Goal: Task Accomplishment & Management: Use online tool/utility

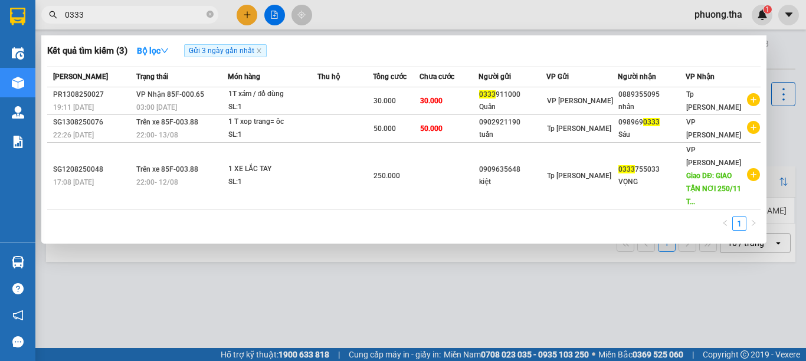
click at [724, 16] on div at bounding box center [403, 180] width 806 height 361
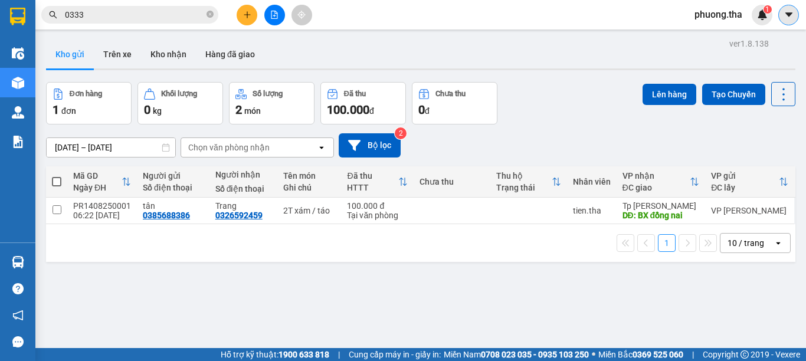
click at [794, 18] on icon "caret-down" at bounding box center [789, 14] width 11 height 11
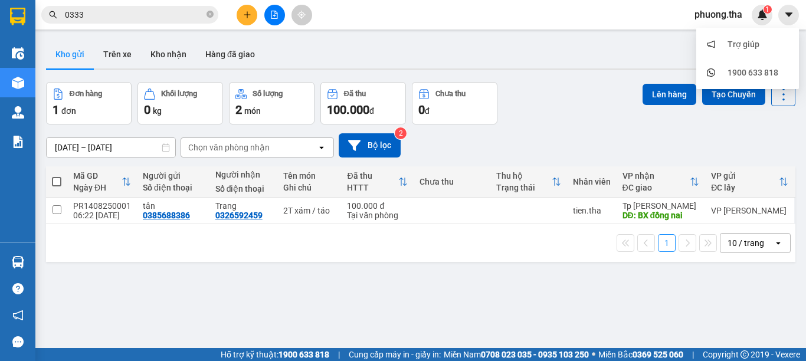
click at [720, 19] on span "phuong.tha" at bounding box center [718, 14] width 67 height 15
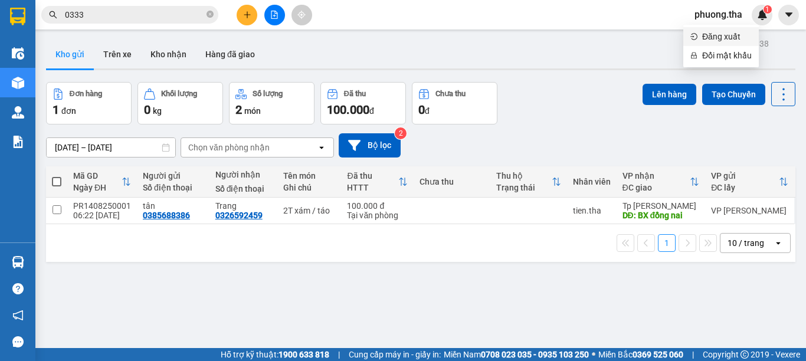
click at [718, 34] on span "Đăng xuất" at bounding box center [727, 36] width 50 height 13
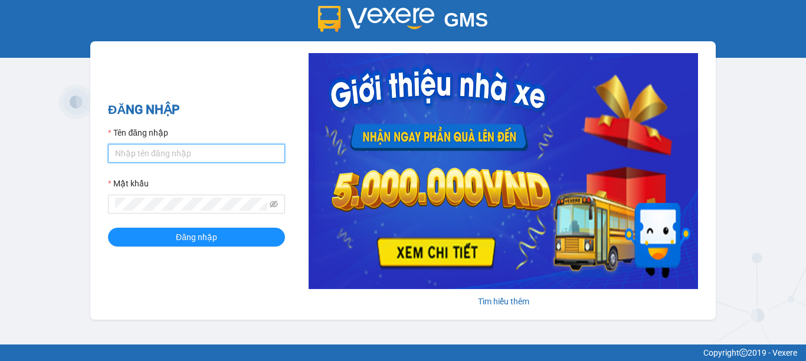
click at [184, 149] on input "Tên đăng nhập" at bounding box center [196, 153] width 177 height 19
type input "cong.tha"
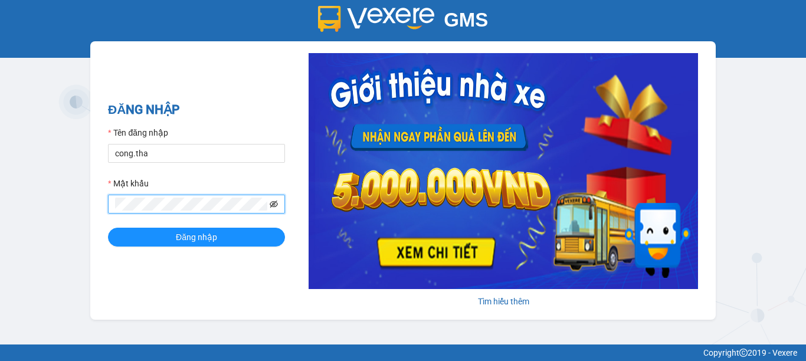
click at [273, 207] on icon "eye-invisible" at bounding box center [274, 204] width 8 height 7
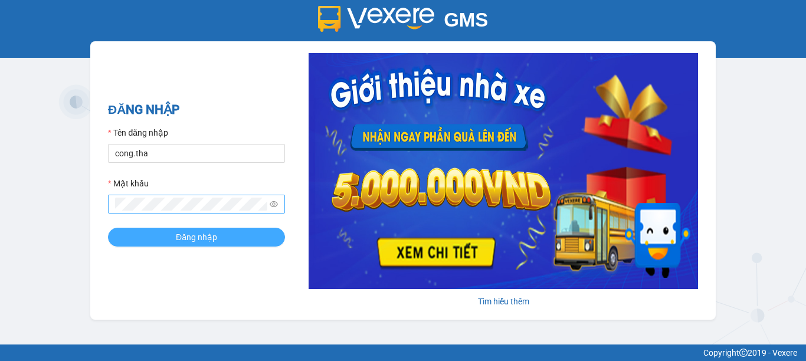
click at [226, 238] on button "Đăng nhập" at bounding box center [196, 237] width 177 height 19
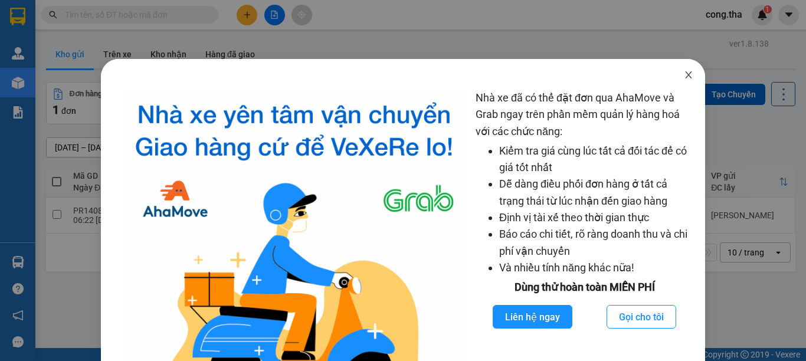
click at [684, 77] on icon "close" at bounding box center [688, 74] width 9 height 9
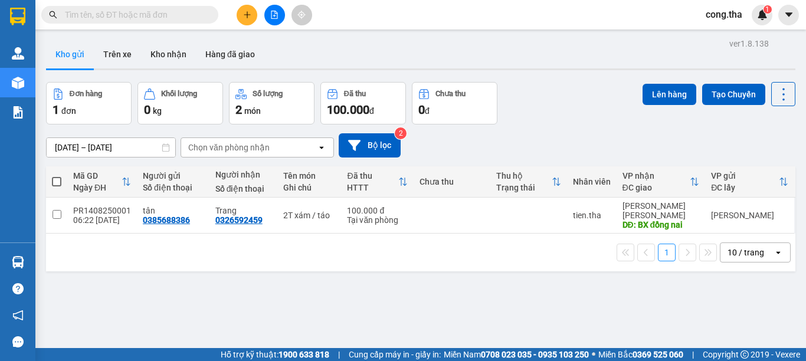
click at [177, 13] on input "text" at bounding box center [134, 14] width 139 height 13
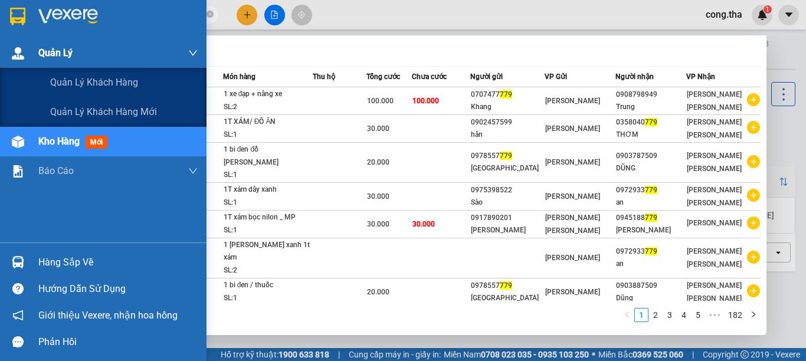
drag, startPoint x: 112, startPoint y: 21, endPoint x: 8, endPoint y: 54, distance: 109.6
click at [8, 54] on section "Kết quả tìm kiếm ( 1820 ) Bộ lọc Mã ĐH Trạng thái Món hàng Thu hộ Tổng cước Chư…" at bounding box center [403, 180] width 806 height 361
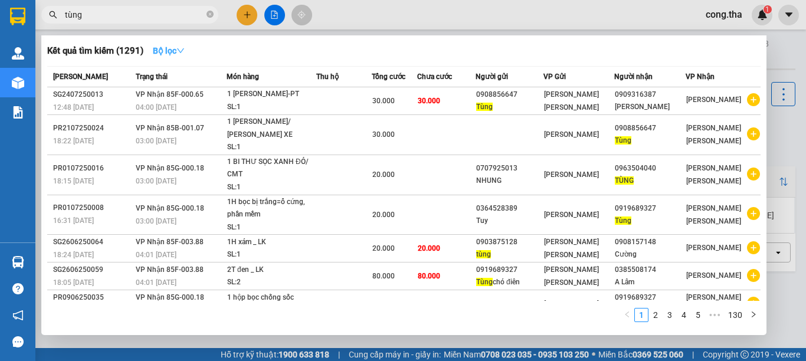
type input "tùng"
click at [188, 54] on button "Bộ lọc" at bounding box center [168, 50] width 51 height 19
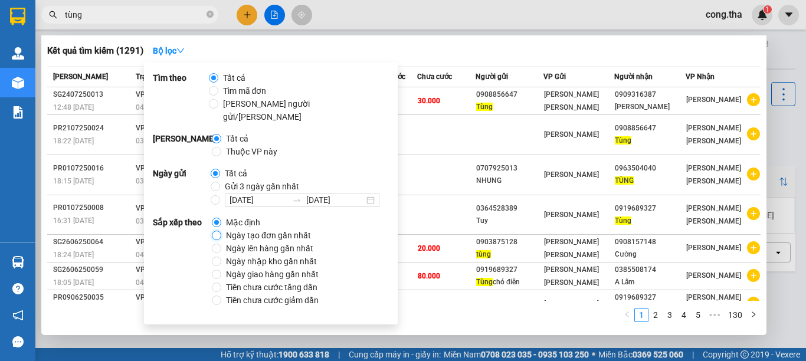
click at [218, 231] on input "Ngày tạo đơn gần nhất" at bounding box center [216, 235] width 9 height 9
radio input "true"
radio input "false"
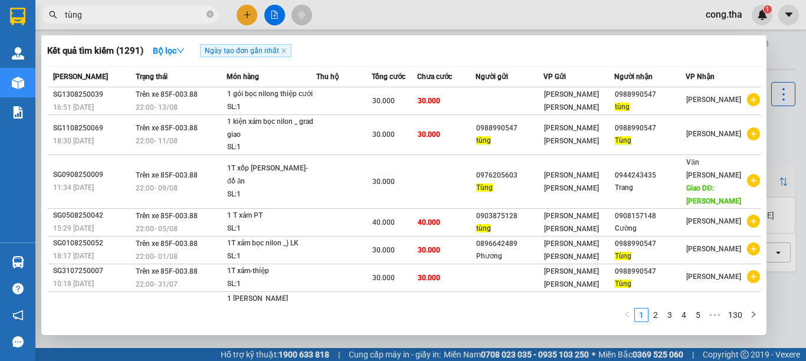
click at [504, 16] on div at bounding box center [403, 180] width 806 height 361
click at [122, 8] on span "tùng" at bounding box center [129, 15] width 177 height 18
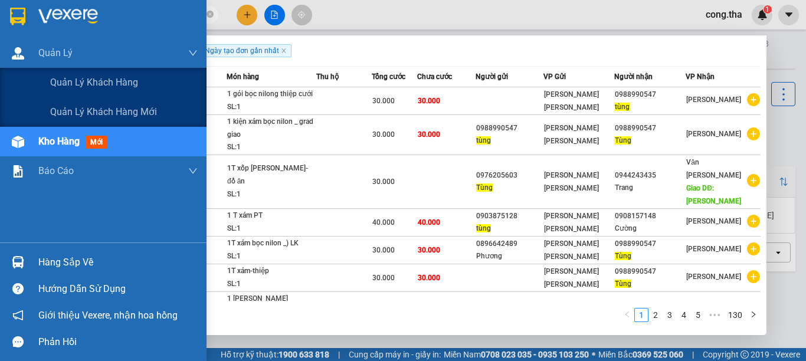
drag, startPoint x: 91, startPoint y: 27, endPoint x: 806, endPoint y: 341, distance: 780.1
click at [114, 108] on section "Kết quả tìm kiếm ( 1291 ) Bộ lọc Ngày tạo đơn gần nhất Mã ĐH Trạng thái Món hàn…" at bounding box center [403, 180] width 806 height 361
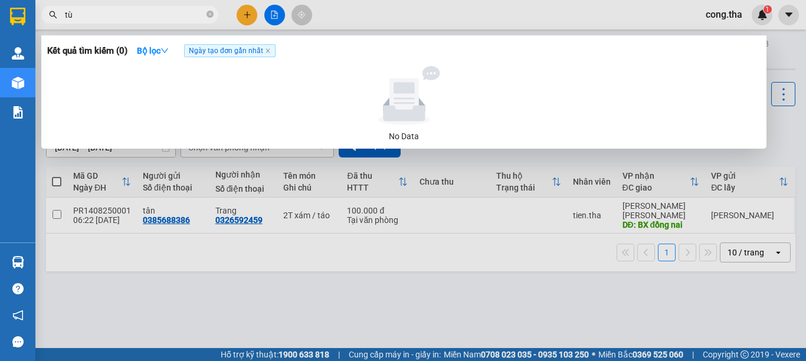
type input "t"
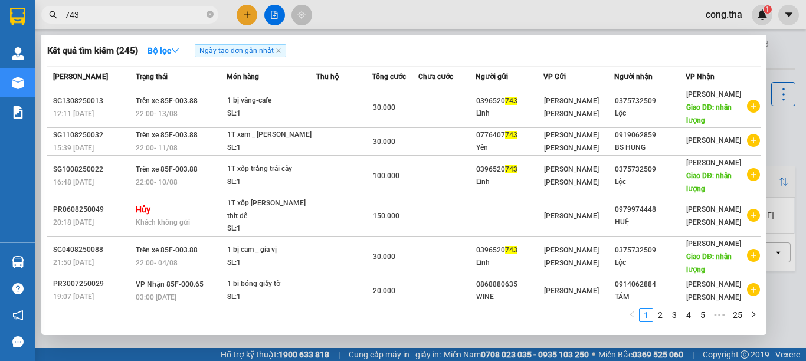
click at [148, 12] on input "743" at bounding box center [134, 14] width 139 height 13
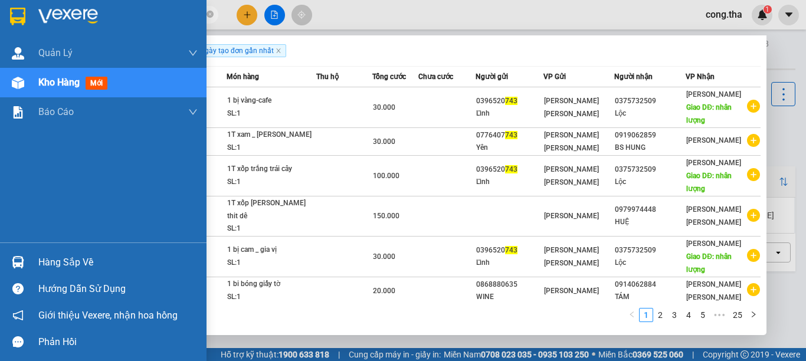
drag, startPoint x: 145, startPoint y: 13, endPoint x: 714, endPoint y: 353, distance: 662.8
click at [230, 25] on div "Kết quả tìm kiếm ( 245 ) Bộ lọc Ngày tạo đơn gần nhất Mã ĐH Trạng thái Món hàng…" at bounding box center [115, 15] width 230 height 21
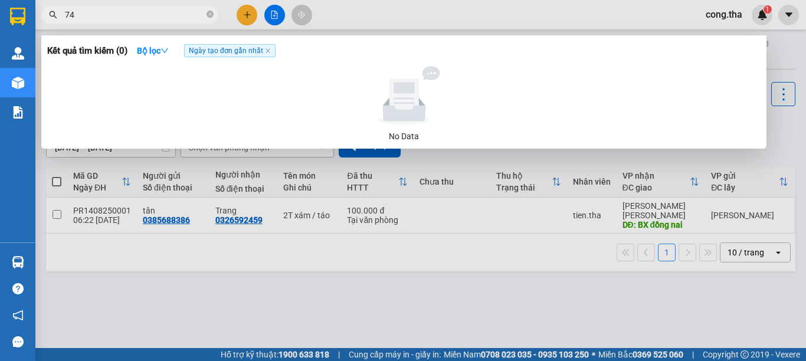
type input "7"
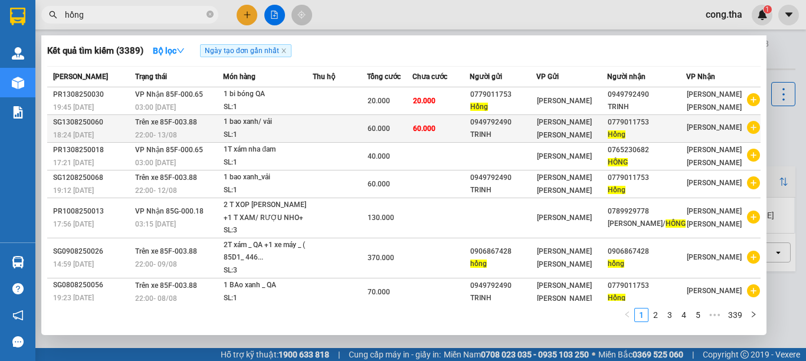
type input "hồng"
click at [467, 136] on td "60.000" at bounding box center [441, 129] width 57 height 28
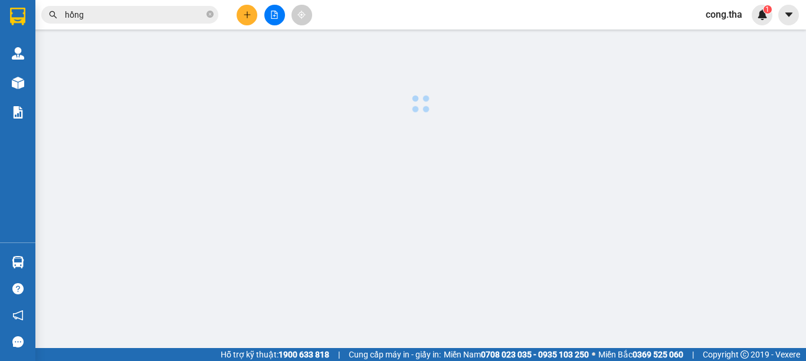
click at [467, 136] on body "Kết quả tìm kiếm ( 3389 ) Bộ lọc Ngày tạo đơn gần nhất Mã ĐH Trạng thái Món hàn…" at bounding box center [403, 180] width 806 height 361
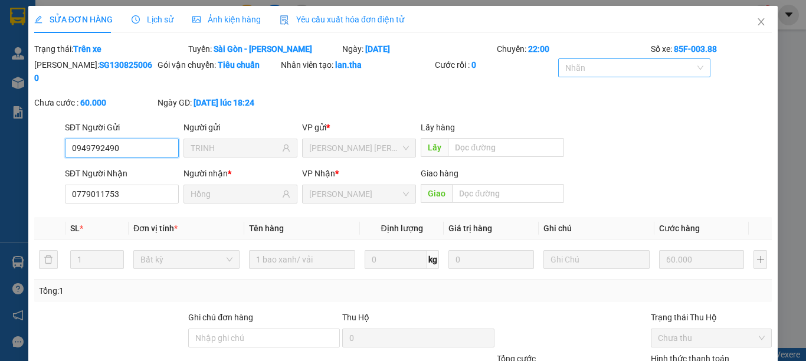
type input "0949792490"
type input "TRINH"
type input "0779011753"
type input "Hồng"
type input "60.000"
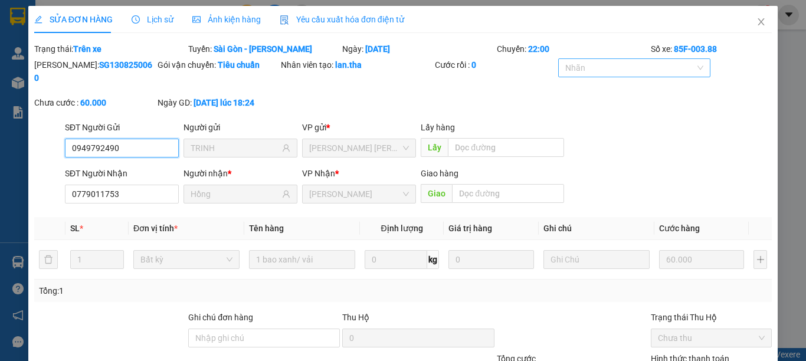
type input "60.000"
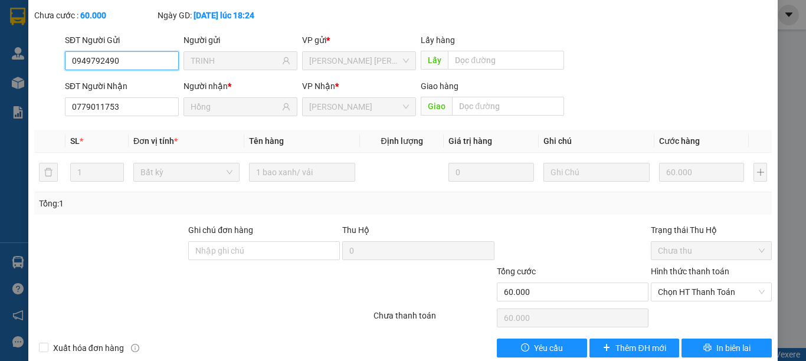
scroll to position [94, 0]
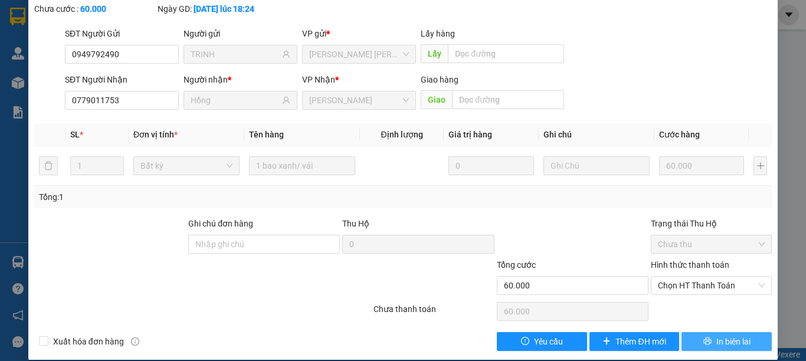
click at [706, 332] on button "In biên lai" at bounding box center [727, 341] width 90 height 19
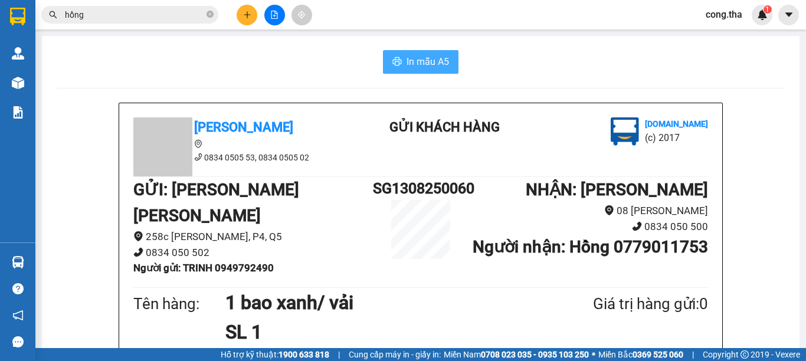
click at [431, 60] on span "In mẫu A5" at bounding box center [428, 61] width 42 height 15
click at [443, 68] on span "In mẫu A5" at bounding box center [428, 61] width 42 height 15
click at [428, 58] on span "In mẫu A5" at bounding box center [428, 61] width 42 height 15
click at [259, 14] on div at bounding box center [274, 15] width 89 height 21
click at [251, 14] on icon "plus" at bounding box center [247, 15] width 8 height 8
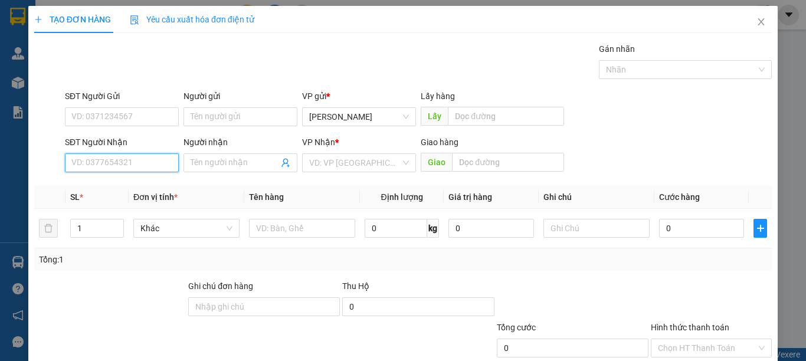
click at [124, 163] on input "SĐT Người Nhận" at bounding box center [122, 162] width 114 height 19
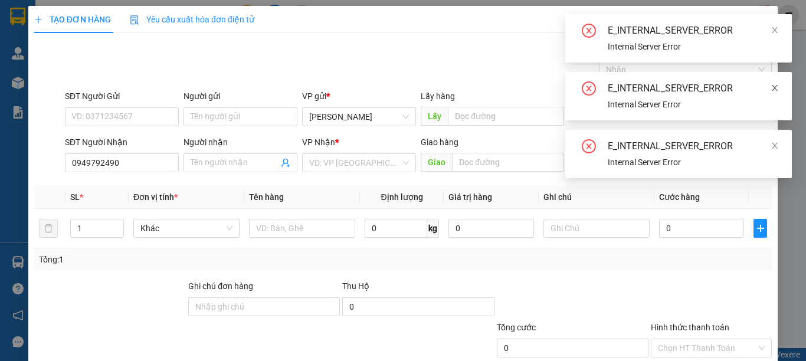
click at [777, 88] on icon "close" at bounding box center [775, 88] width 8 height 8
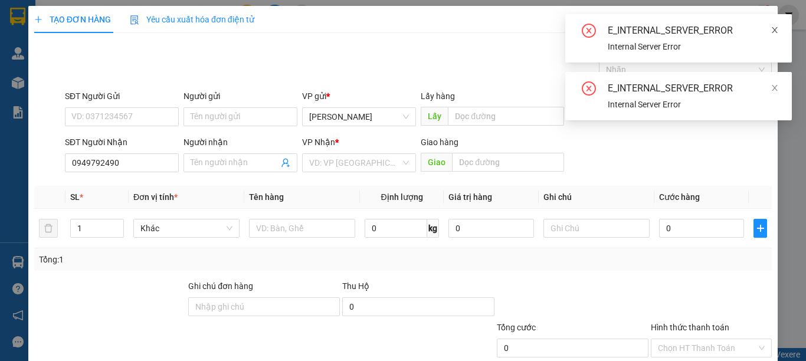
click at [776, 29] on icon "close" at bounding box center [775, 30] width 6 height 6
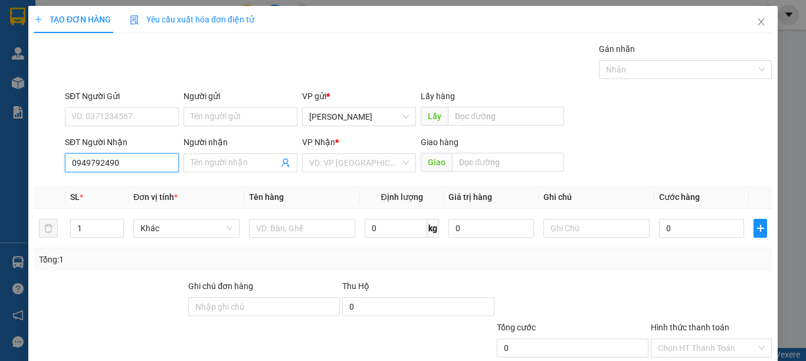
click at [152, 163] on input "0949792490" at bounding box center [122, 162] width 114 height 19
type input "0"
type input "0949792490"
click at [140, 191] on div "0949792490 - TRINH" at bounding box center [129, 186] width 116 height 13
type input "TRINH"
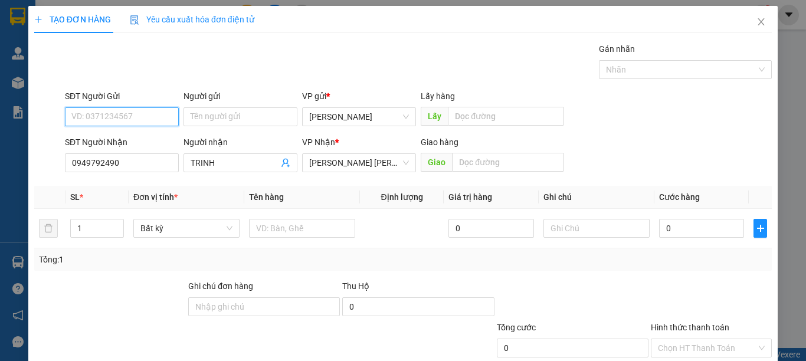
click at [138, 122] on input "SĐT Người Gửi" at bounding box center [122, 116] width 114 height 19
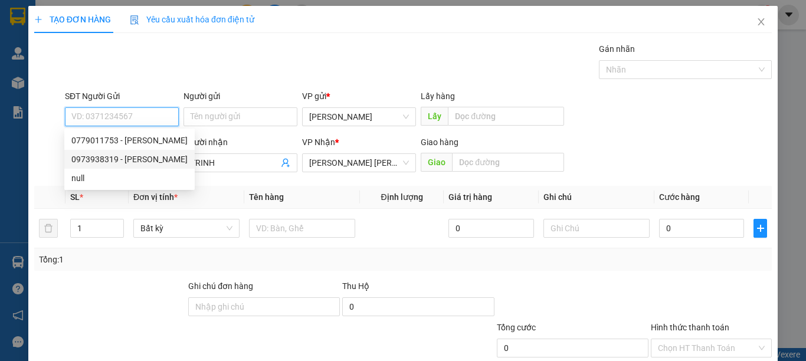
click at [145, 159] on div "0973938319 - ngọc ly" at bounding box center [129, 159] width 116 height 13
type input "0973938319"
type input "ngọc ly"
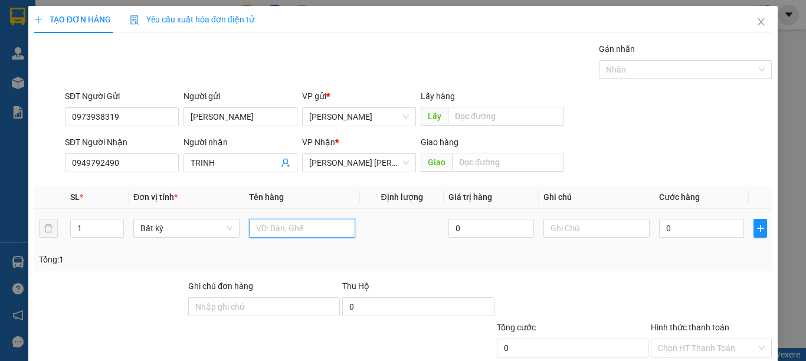
click at [290, 232] on input "text" at bounding box center [302, 228] width 106 height 19
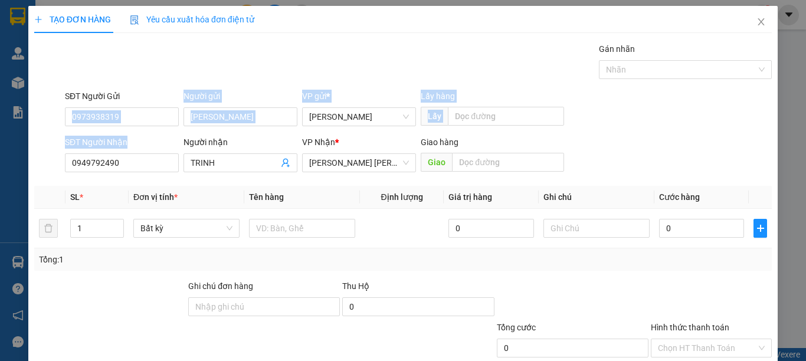
drag, startPoint x: 173, startPoint y: 105, endPoint x: 155, endPoint y: 322, distance: 218.0
click at [140, 206] on div "Transit Pickup Surcharge Ids Transit Deliver Surcharge Ids Transit Deliver Surc…" at bounding box center [403, 227] width 738 height 371
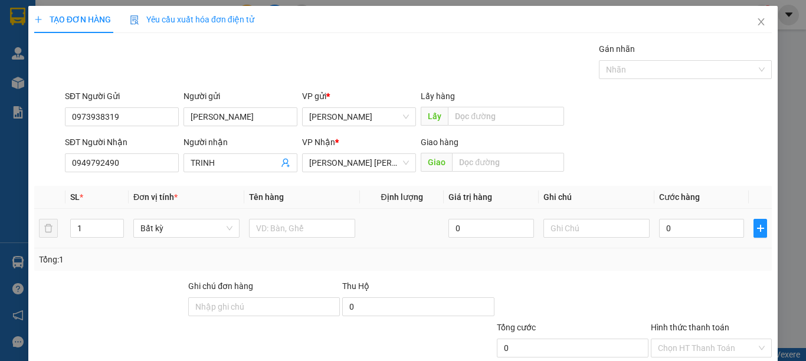
click at [285, 217] on div at bounding box center [302, 229] width 106 height 24
click at [279, 234] on input "text" at bounding box center [302, 228] width 106 height 19
type input "1 bao xanh rêu/ vải"
type input "7"
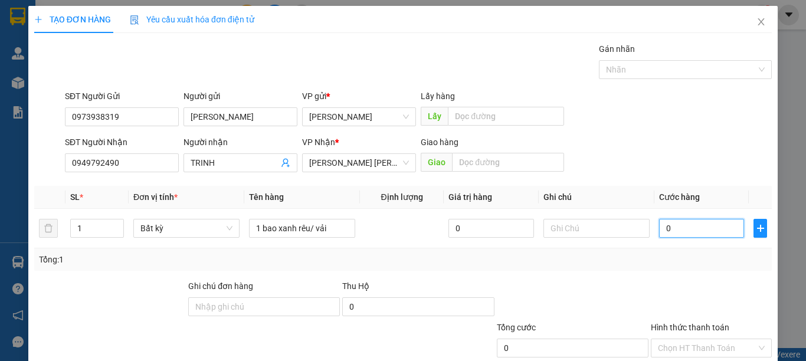
type input "7"
type input "70"
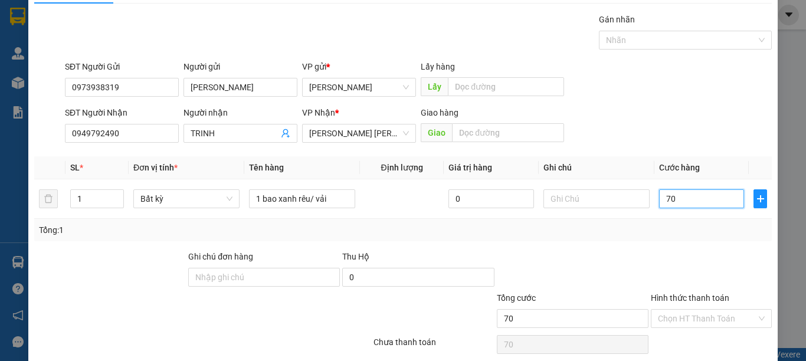
scroll to position [76, 0]
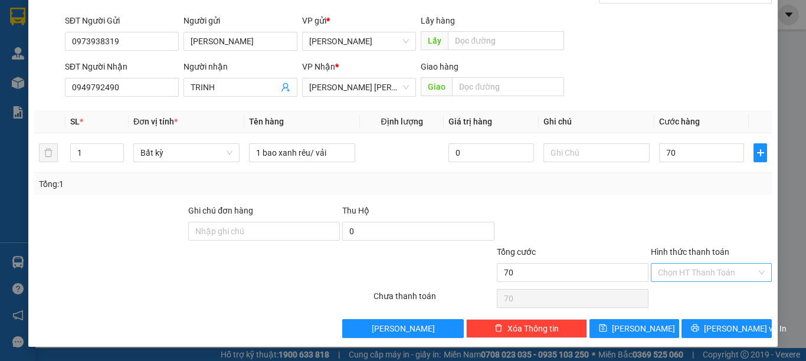
type input "70.000"
click at [718, 267] on input "Hình thức thanh toán" at bounding box center [707, 273] width 99 height 18
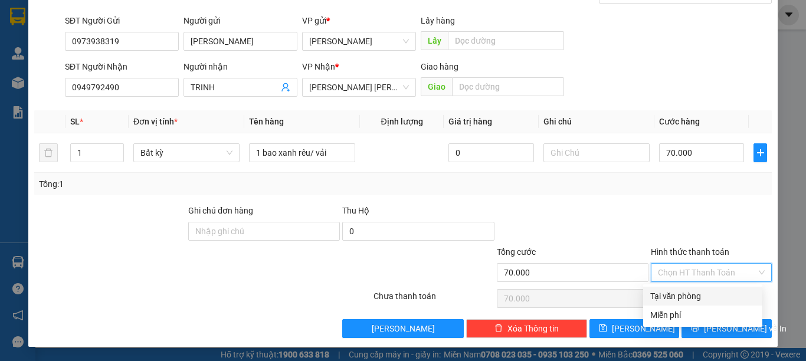
click at [701, 295] on div "Tại văn phòng" at bounding box center [702, 296] width 105 height 13
type input "0"
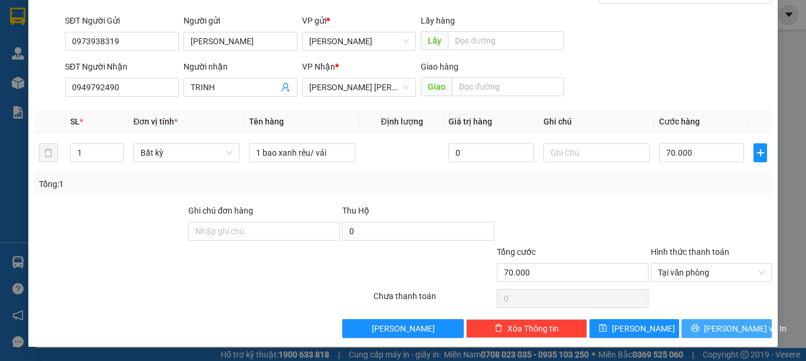
click at [718, 328] on span "Lưu và In" at bounding box center [745, 328] width 83 height 13
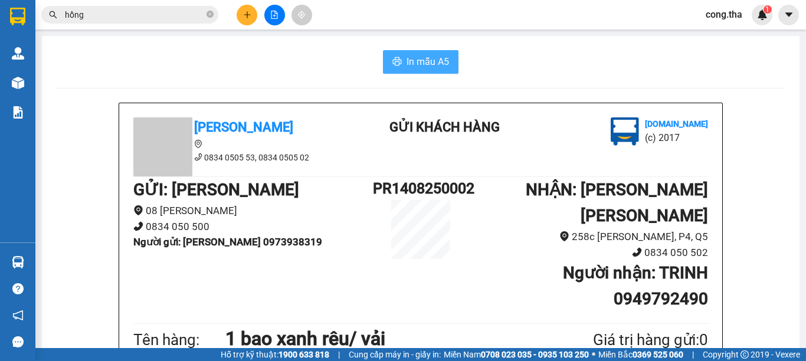
click at [443, 60] on span "In mẫu A5" at bounding box center [428, 61] width 42 height 15
type input "2464"
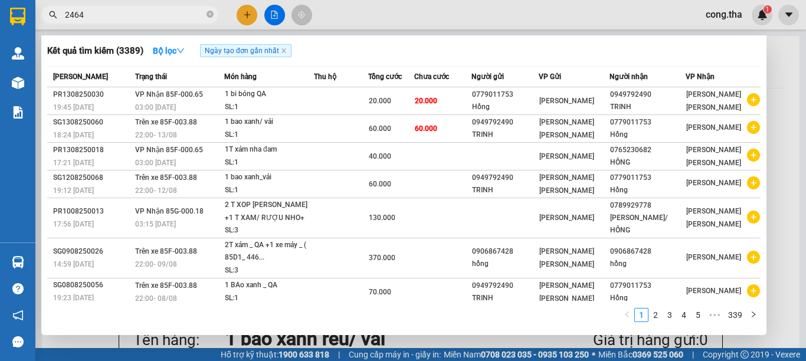
drag, startPoint x: 352, startPoint y: 48, endPoint x: 284, endPoint y: 29, distance: 70.0
click at [352, 50] on section "Kết quả tìm kiếm ( 3389 ) Bộ lọc Ngày tạo đơn gần nhất Mã ĐH Trạng thái Món hàn…" at bounding box center [403, 180] width 806 height 361
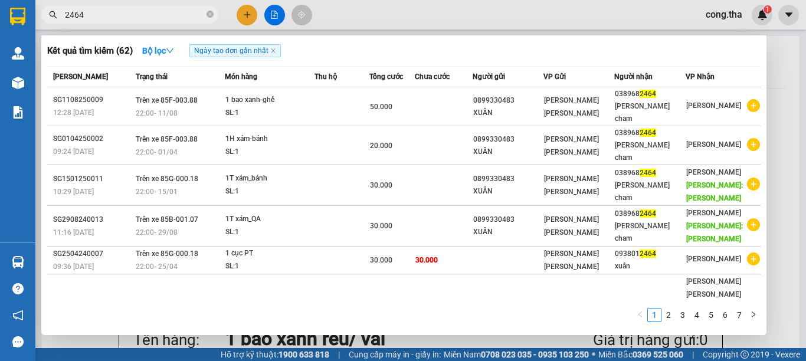
click at [191, 14] on input "2464" at bounding box center [134, 14] width 139 height 13
click at [776, 151] on div at bounding box center [403, 180] width 806 height 361
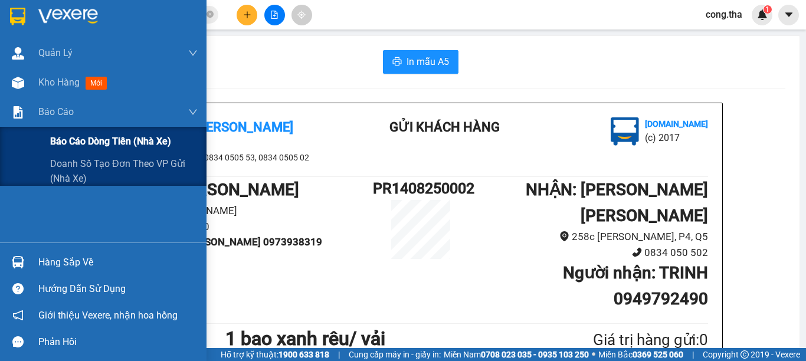
click at [79, 144] on span "Báo cáo dòng tiền (nhà xe)" at bounding box center [110, 141] width 121 height 15
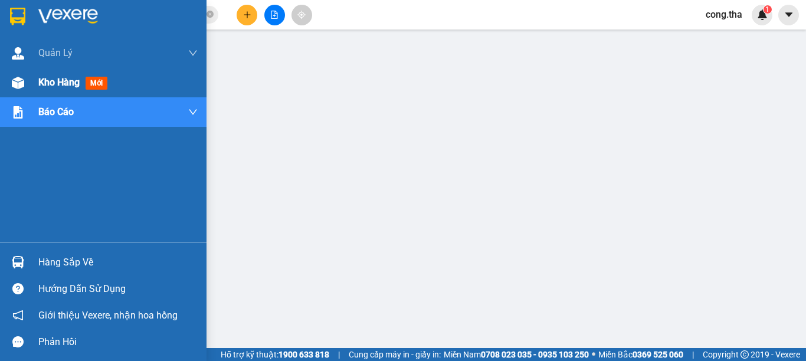
click at [103, 79] on span "mới" at bounding box center [97, 83] width 22 height 13
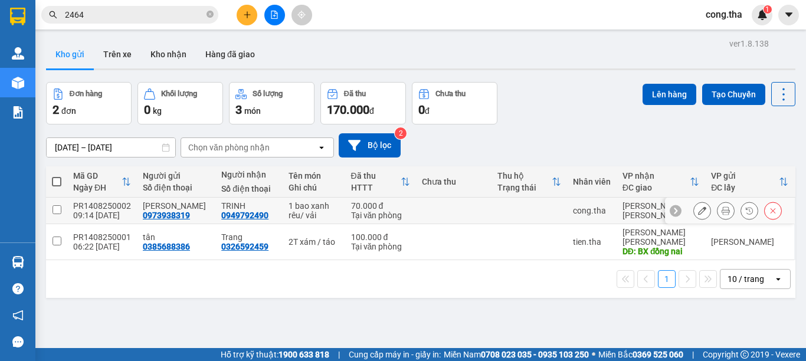
click at [56, 209] on input "checkbox" at bounding box center [57, 209] width 9 height 9
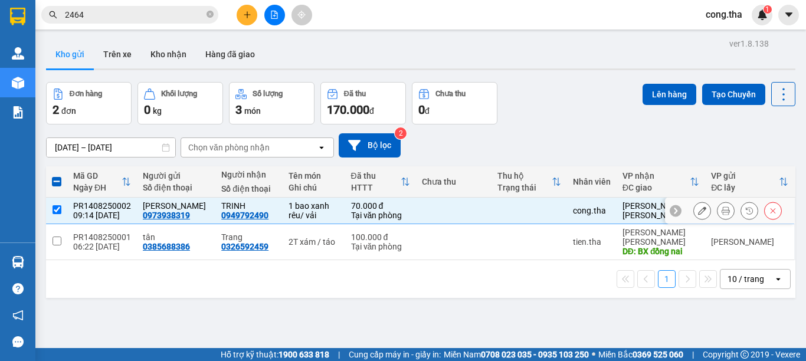
click at [705, 214] on div at bounding box center [737, 211] width 89 height 18
click at [769, 211] on icon at bounding box center [773, 211] width 8 height 8
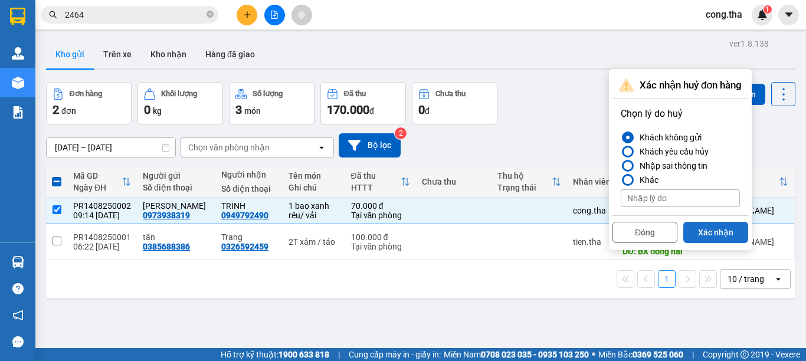
click at [720, 231] on button "Xác nhận" at bounding box center [715, 232] width 65 height 21
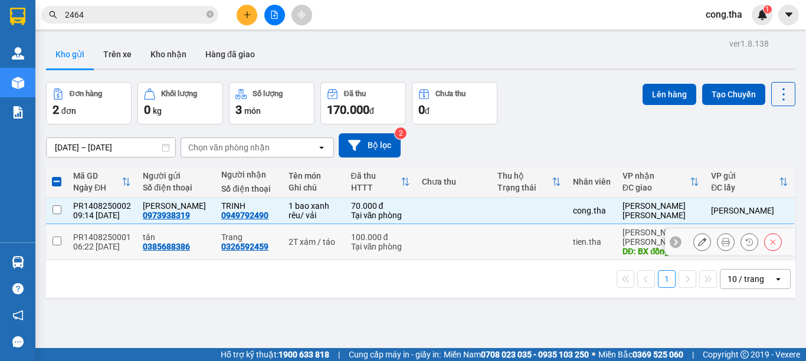
checkbox input "false"
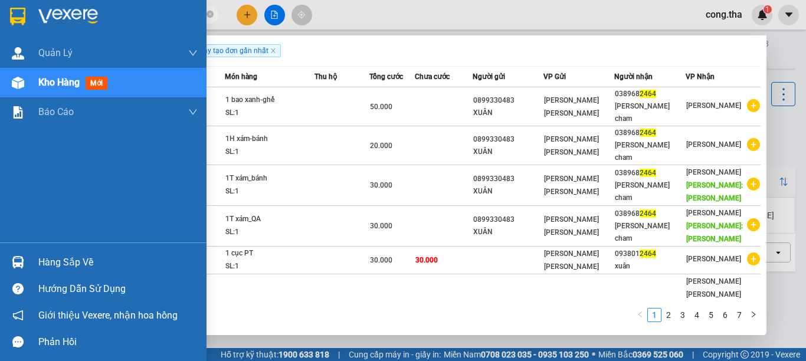
drag, startPoint x: 89, startPoint y: 17, endPoint x: 806, endPoint y: 137, distance: 727.1
click at [40, 57] on section "Kết quả tìm kiếm ( 62 ) Bộ lọc Ngày tạo đơn gần nhất Mã ĐH Trạng thái Món hàng …" at bounding box center [403, 180] width 806 height 361
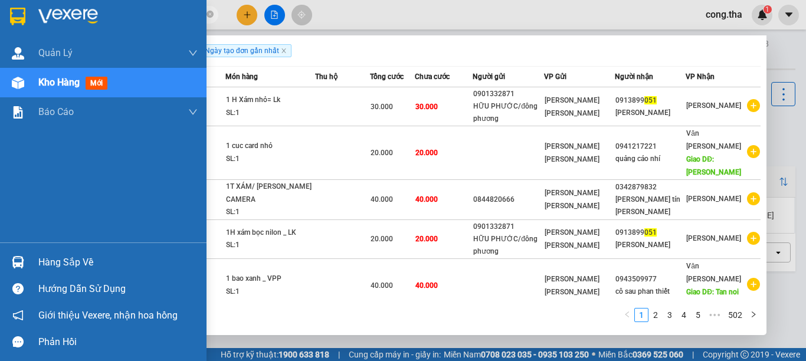
drag, startPoint x: 86, startPoint y: 12, endPoint x: 19, endPoint y: 22, distance: 67.4
click at [23, 22] on section "Kết quả tìm kiếm ( 5017 ) Bộ lọc Ngày tạo đơn gần nhất Mã ĐH Trạng thái Món hàn…" at bounding box center [403, 180] width 806 height 361
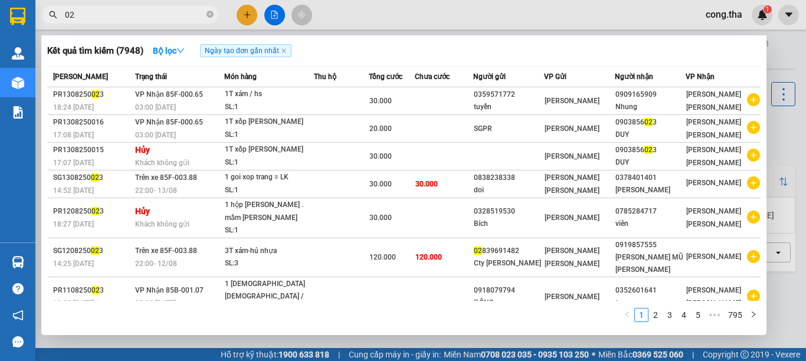
type input "0"
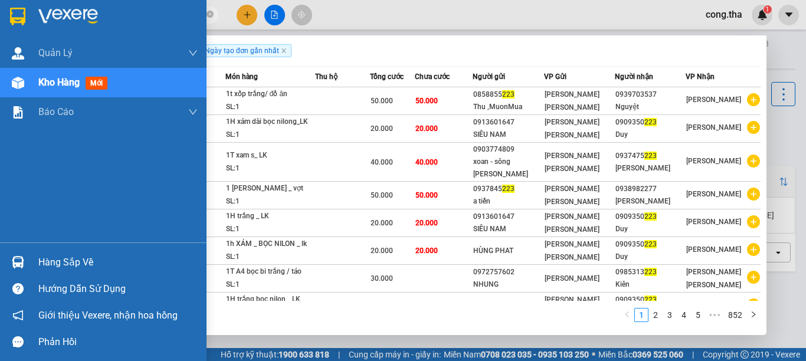
drag, startPoint x: 60, startPoint y: 23, endPoint x: 277, endPoint y: 31, distance: 216.7
click at [0, 27] on section "Kết quả tìm kiếm ( 8517 ) Bộ lọc Ngày tạo đơn gần nhất Mã ĐH Trạng thái Món hàn…" at bounding box center [403, 180] width 806 height 361
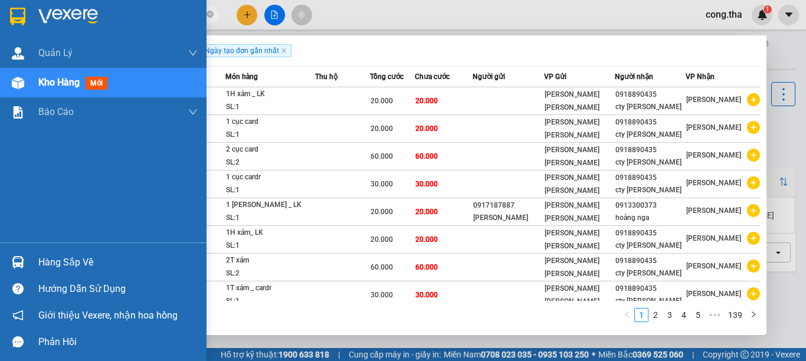
drag, startPoint x: 124, startPoint y: 20, endPoint x: 251, endPoint y: 114, distance: 157.8
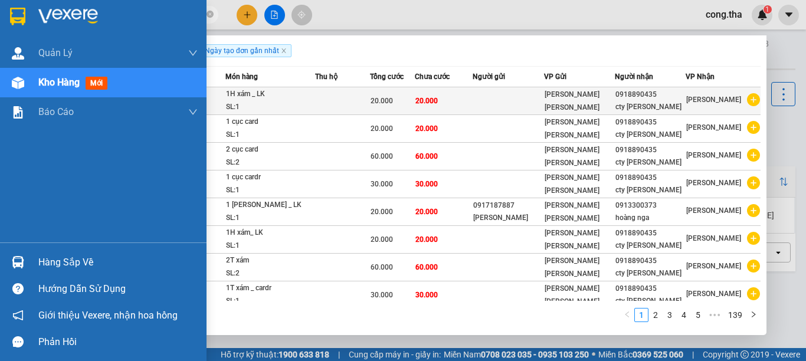
click at [42, 36] on section "Kết quả tìm kiếm ( 1381 ) Bộ lọc Ngày tạo đơn gần nhất Mã ĐH Trạng thái Món hàn…" at bounding box center [403, 180] width 806 height 361
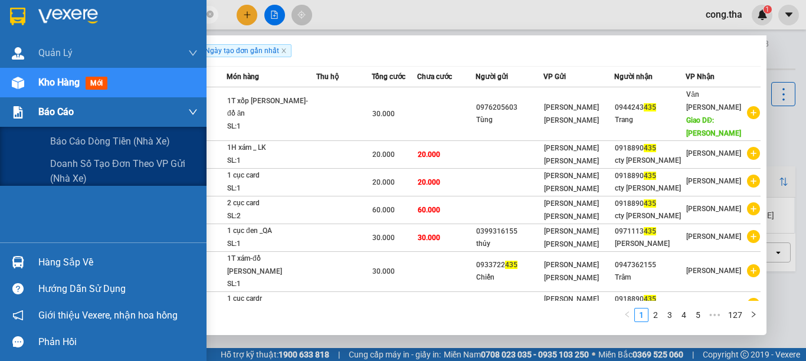
click at [116, 116] on div "Báo cáo" at bounding box center [117, 112] width 159 height 30
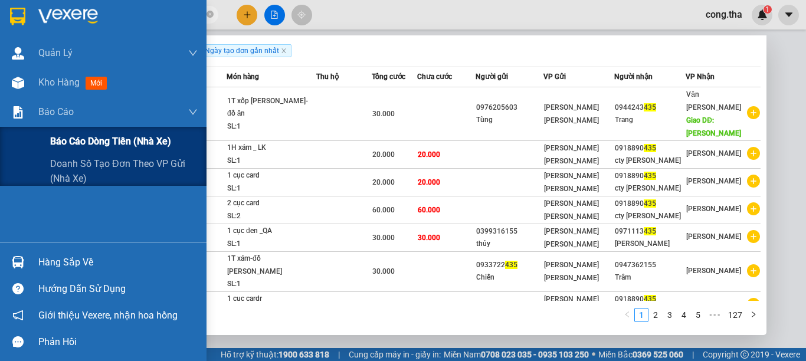
click at [123, 143] on span "Báo cáo dòng tiền (nhà xe)" at bounding box center [110, 141] width 121 height 15
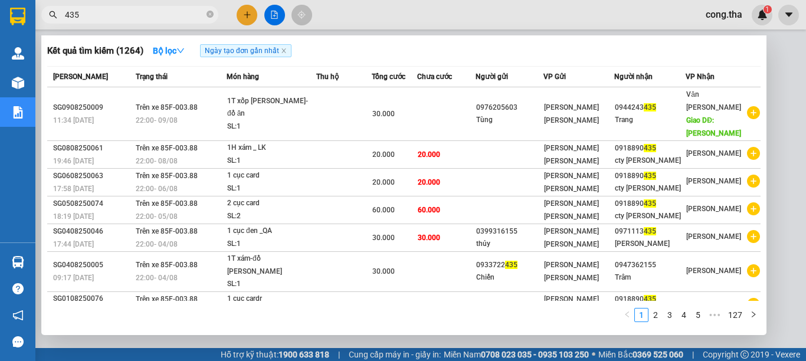
click at [776, 136] on div at bounding box center [403, 180] width 806 height 361
click at [184, 16] on input "435" at bounding box center [134, 14] width 139 height 13
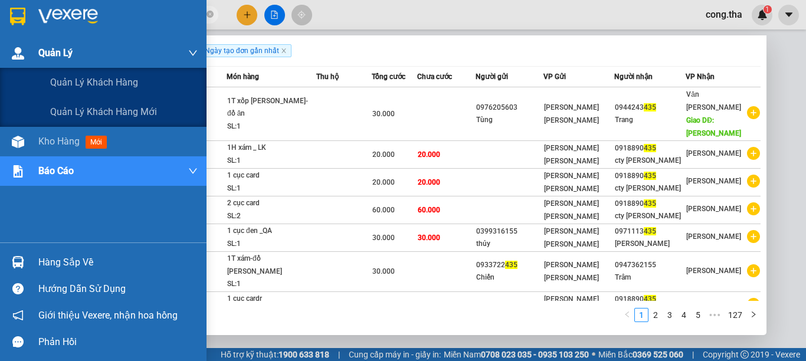
drag, startPoint x: 184, startPoint y: 16, endPoint x: 0, endPoint y: 67, distance: 190.6
click at [0, 67] on section "Kết quả tìm kiếm ( 1264 ) Bộ lọc Ngày tạo đơn gần nhất Mã ĐH Trạng thái Món hàn…" at bounding box center [403, 180] width 806 height 361
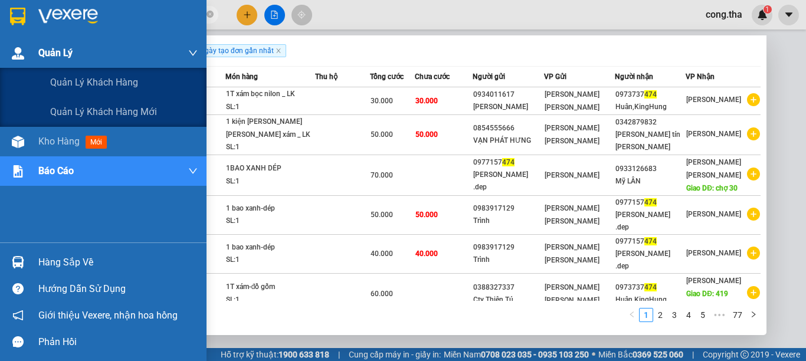
drag, startPoint x: 93, startPoint y: 21, endPoint x: 0, endPoint y: 52, distance: 98.4
click at [0, 52] on section "Kết quả tìm kiếm ( 761 ) Bộ lọc Ngày tạo đơn gần nhất Mã ĐH Trạng thái Món hàng…" at bounding box center [403, 180] width 806 height 361
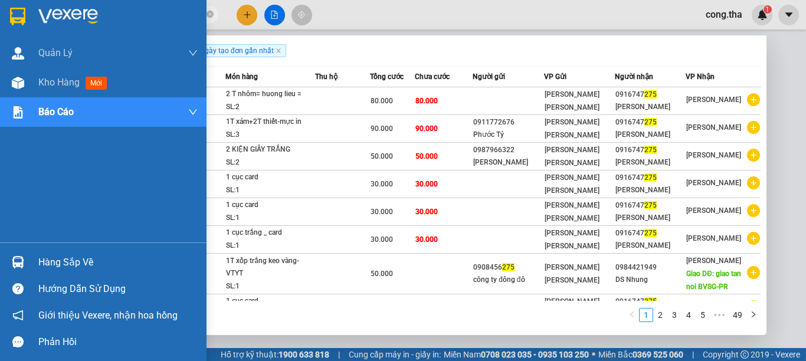
drag, startPoint x: 96, startPoint y: 14, endPoint x: 175, endPoint y: 104, distance: 120.5
click at [175, 104] on section "Kết quả tìm kiếm ( 483 ) Bộ lọc Ngày tạo đơn gần nhất Mã ĐH Trạng thái Món hàng…" at bounding box center [403, 180] width 806 height 361
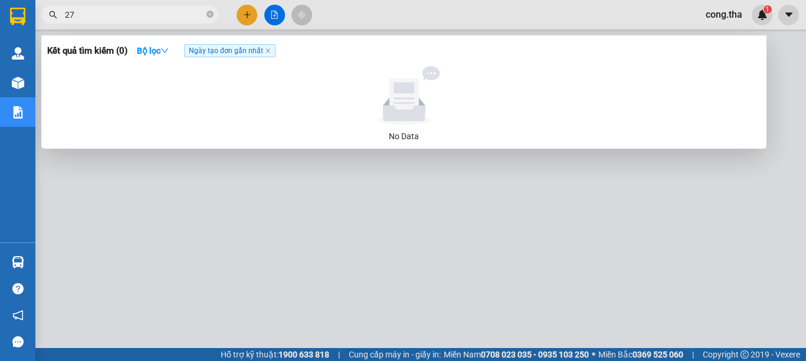
type input "2"
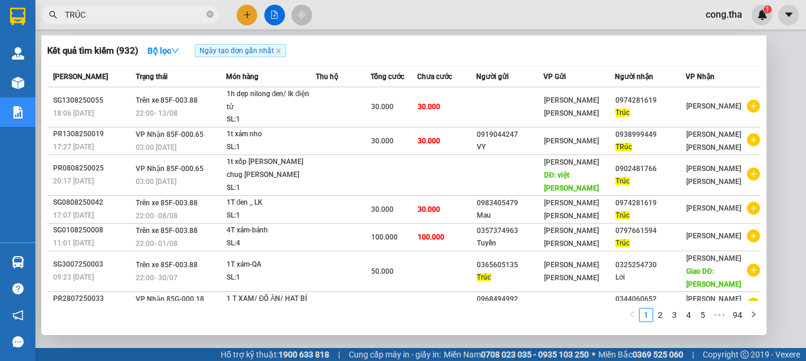
type input "TRÚC"
